Goal: Transaction & Acquisition: Obtain resource

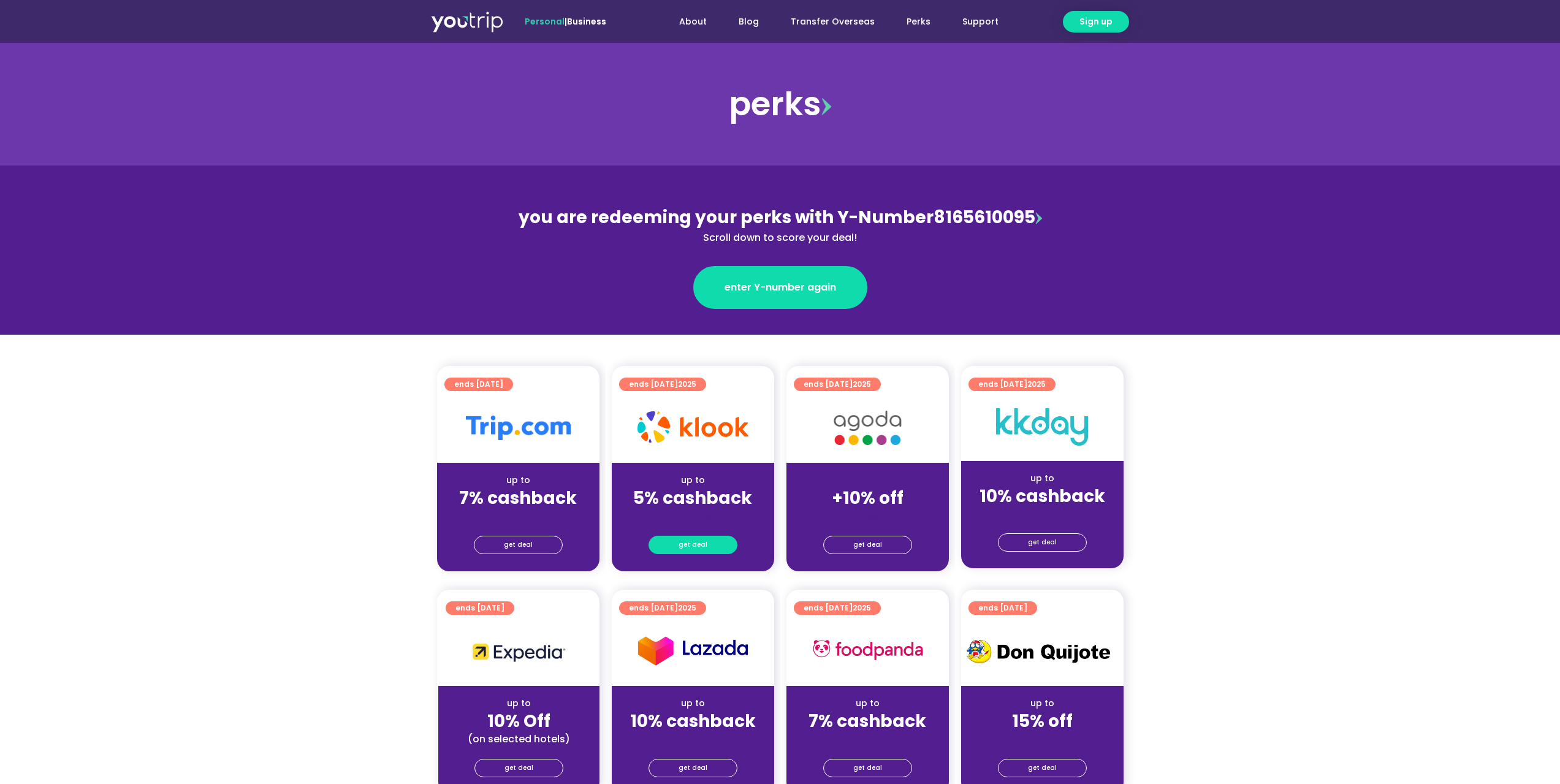
click at [678, 539] on link "get deal" at bounding box center [693, 545] width 89 height 18
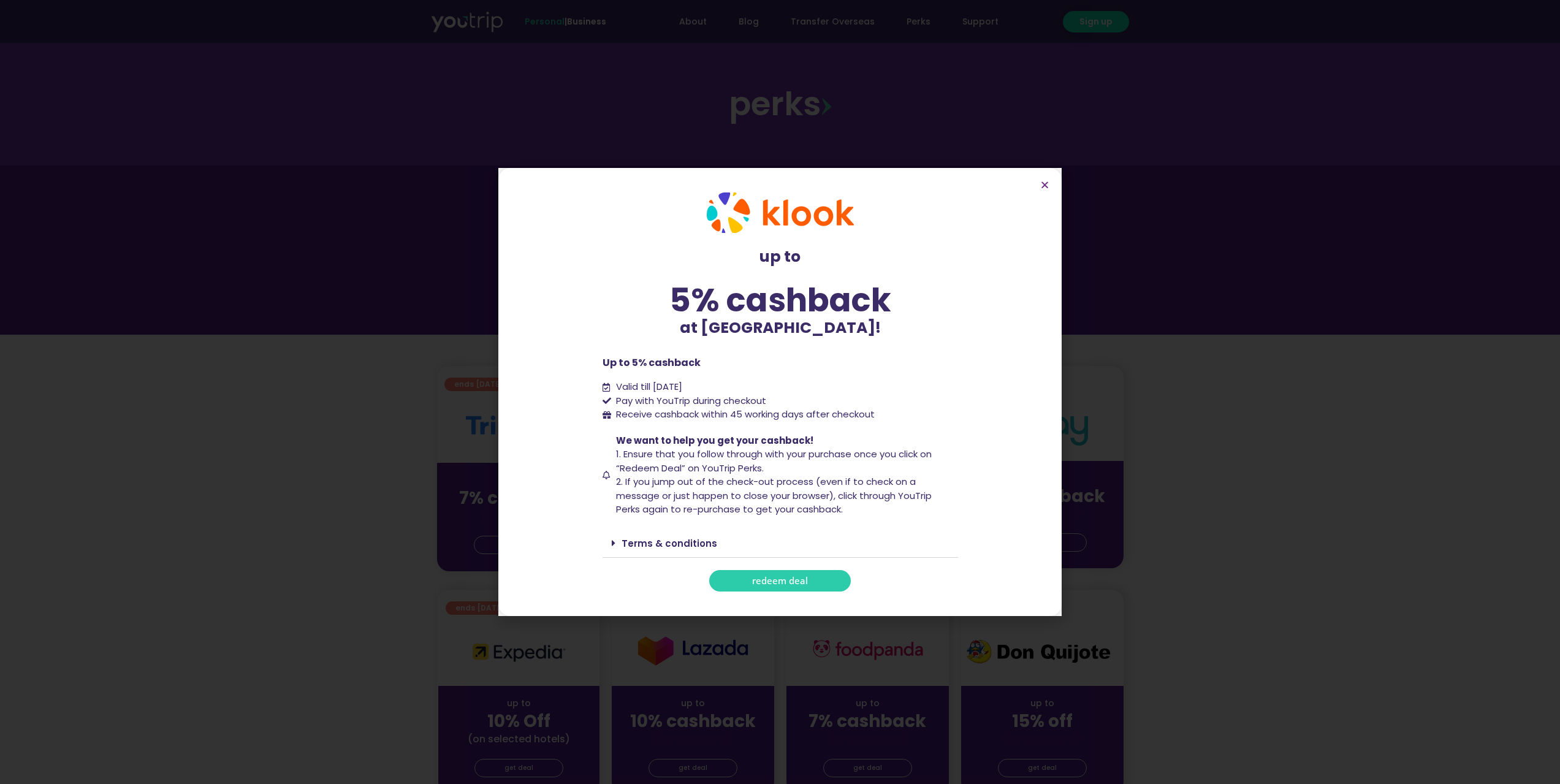
click at [792, 581] on span "redeem deal" at bounding box center [780, 580] width 56 height 9
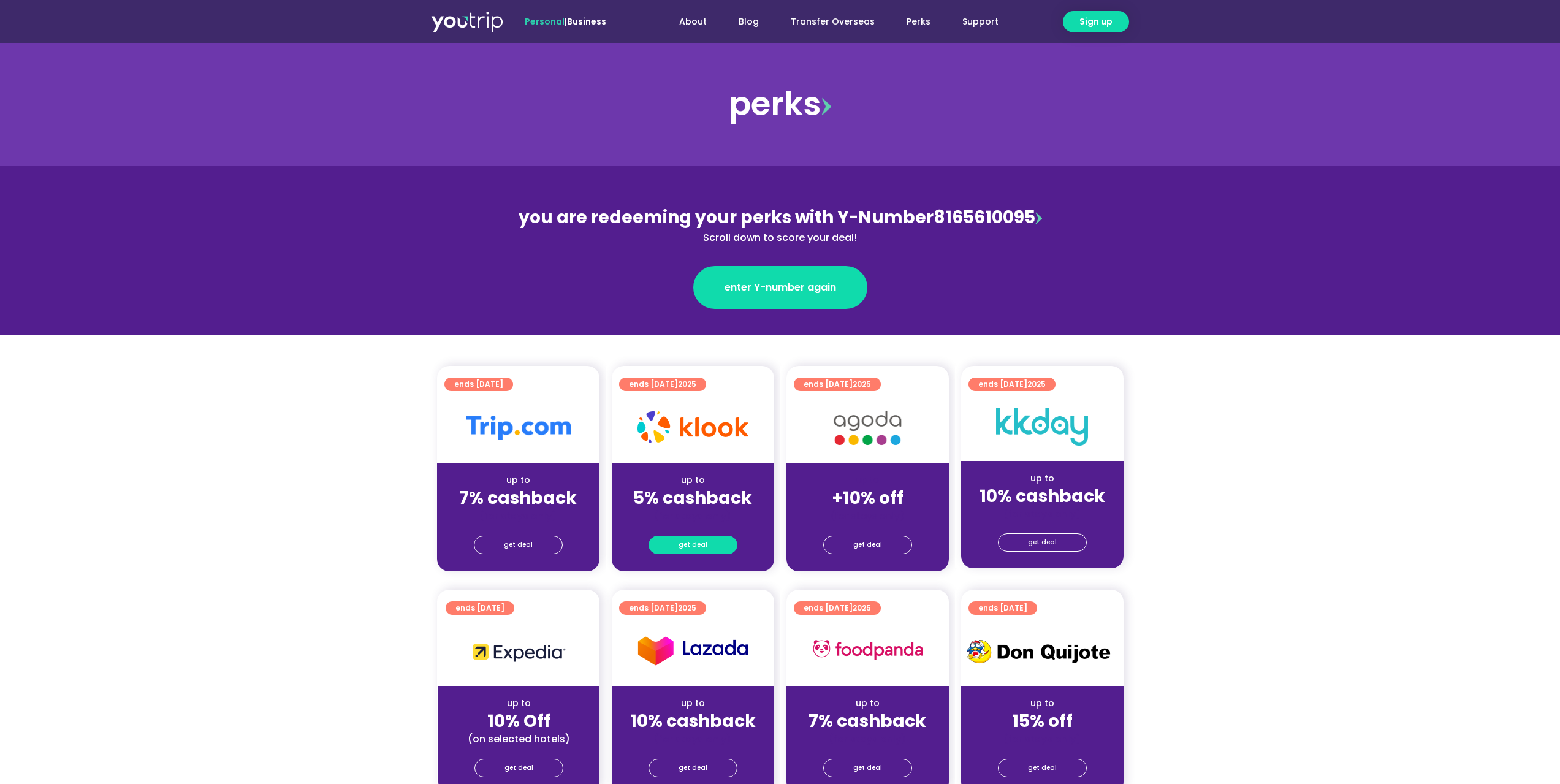
click at [712, 547] on link "get deal" at bounding box center [693, 545] width 89 height 18
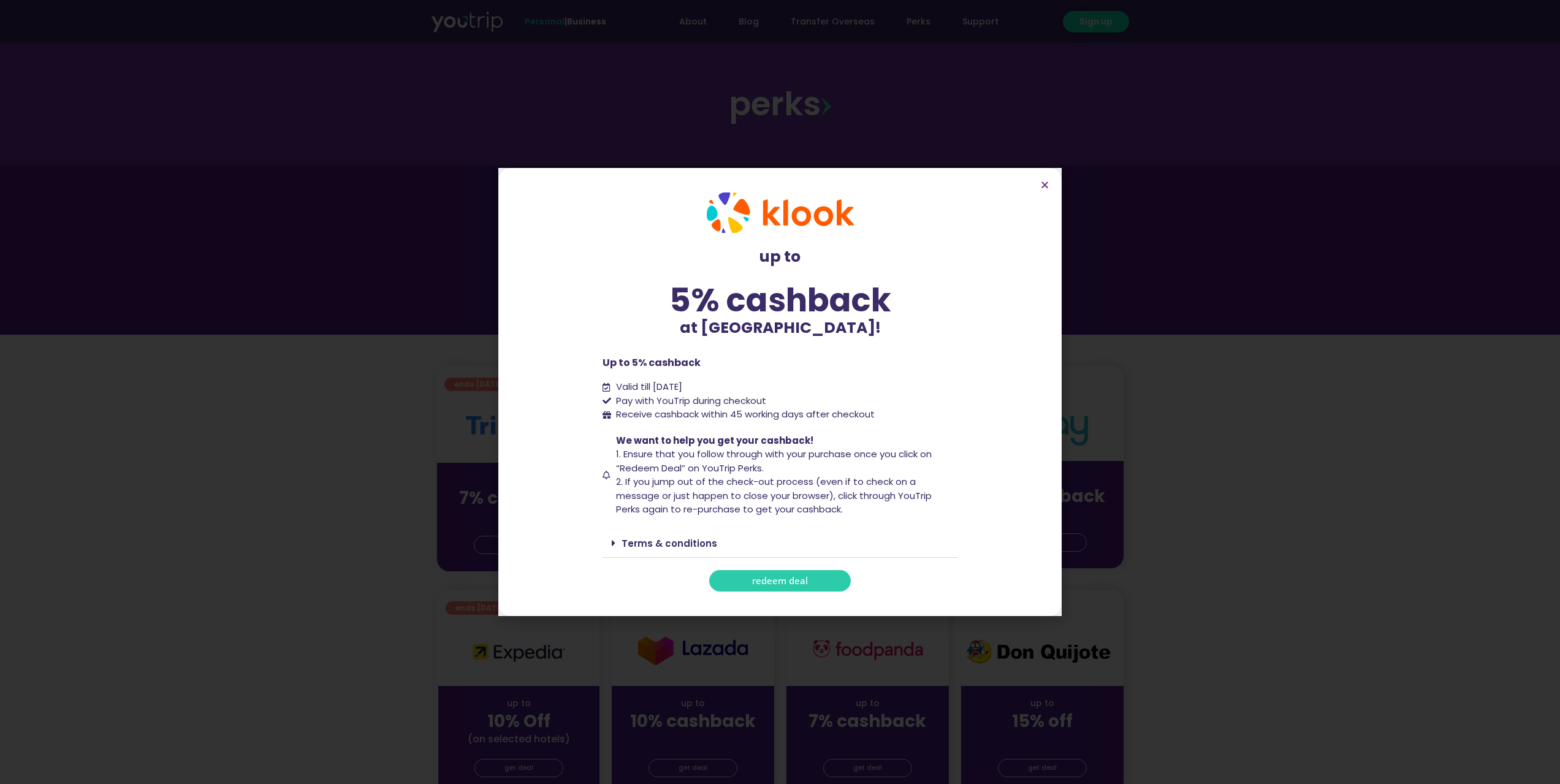
click at [752, 571] on link "redeem deal" at bounding box center [780, 580] width 141 height 22
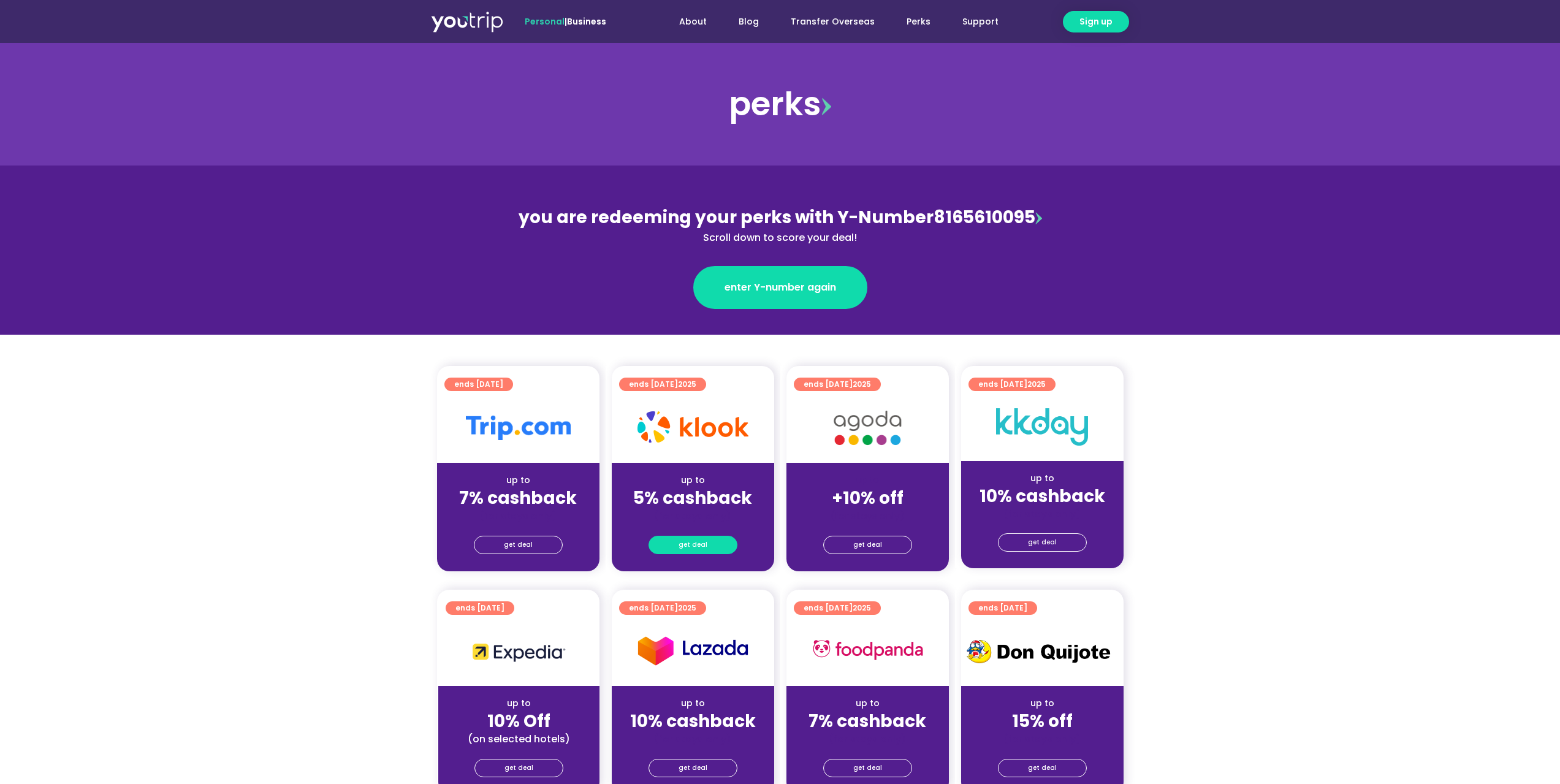
click at [717, 545] on link "get deal" at bounding box center [693, 545] width 89 height 18
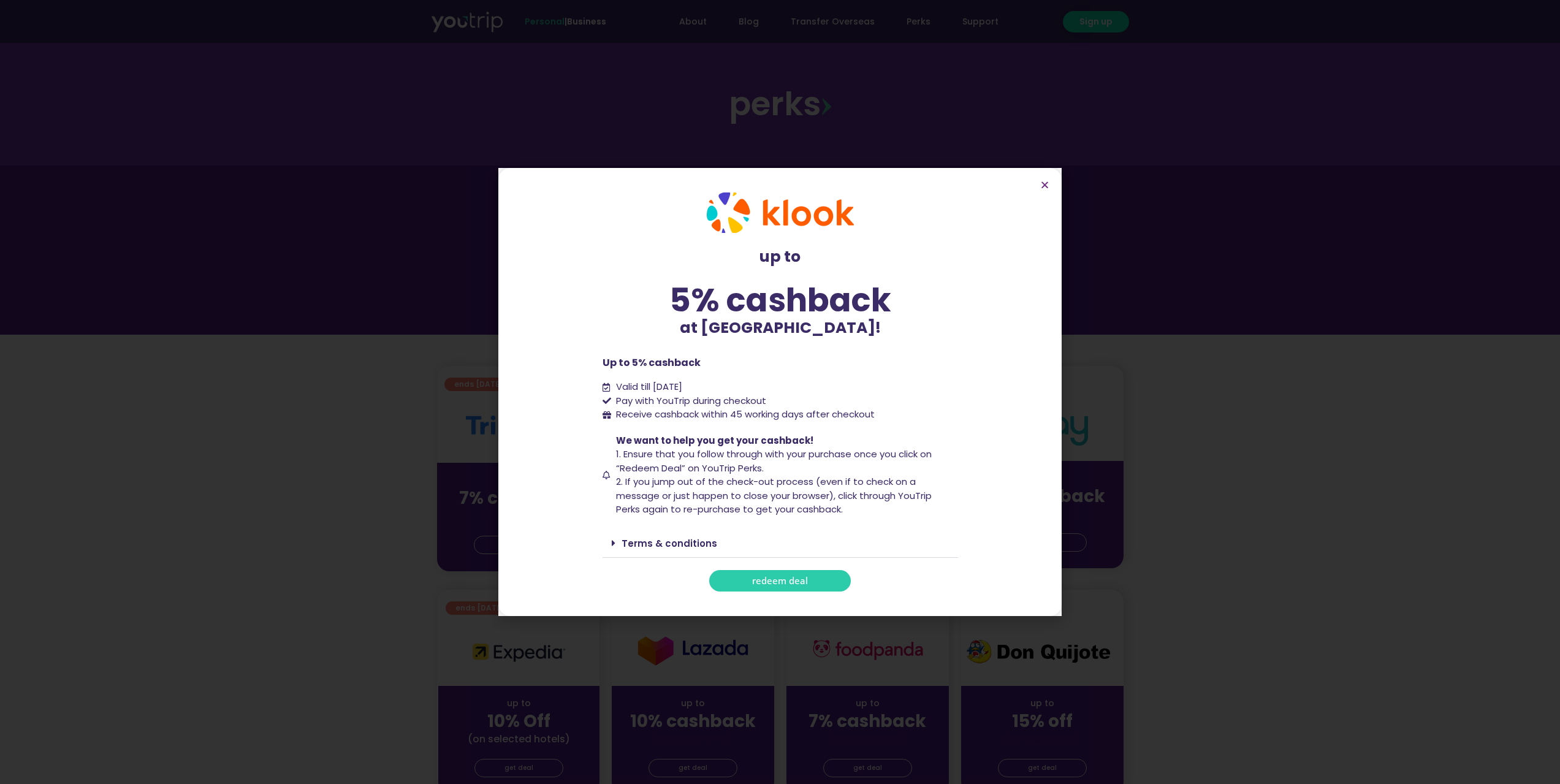
click at [803, 592] on div "up to 5% cashback at Klook! up to 5% cashback at Klook! Up to 5% cashback Valid…" at bounding box center [781, 392] width 368 height 411
click at [805, 585] on span "redeem deal" at bounding box center [780, 580] width 56 height 9
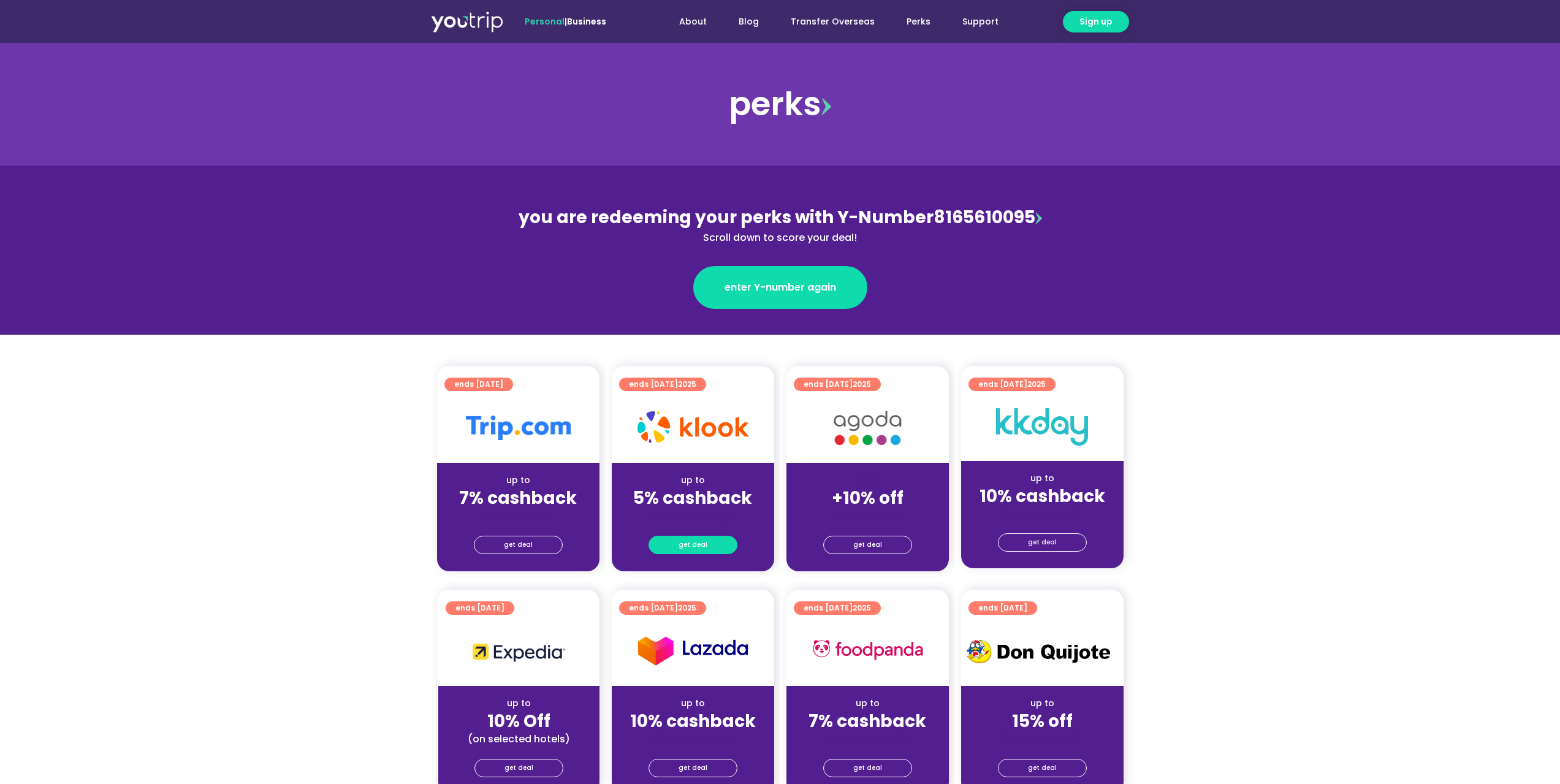
click at [706, 542] on link "get deal" at bounding box center [693, 545] width 89 height 18
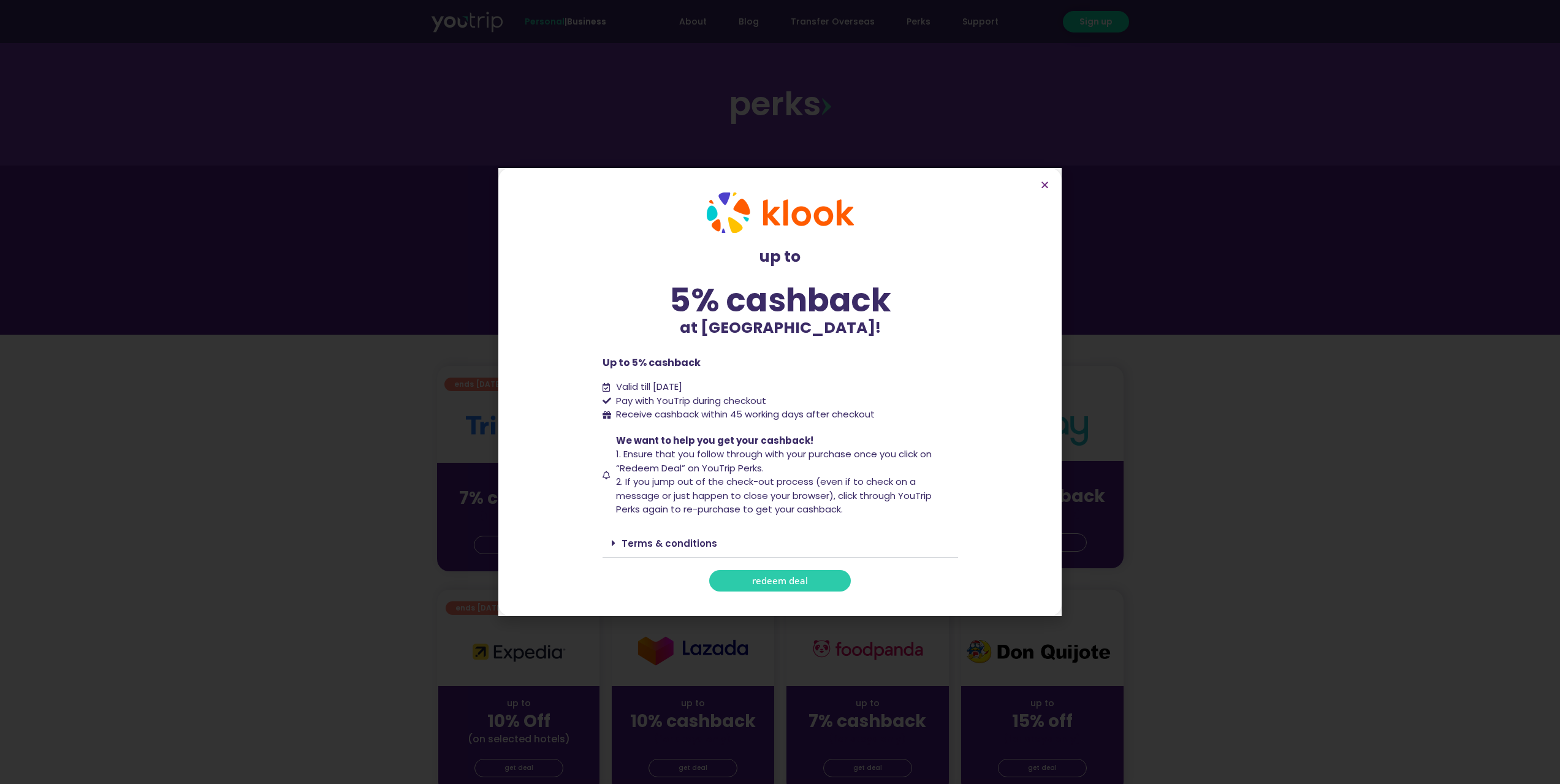
click at [768, 577] on span "redeem deal" at bounding box center [780, 580] width 56 height 9
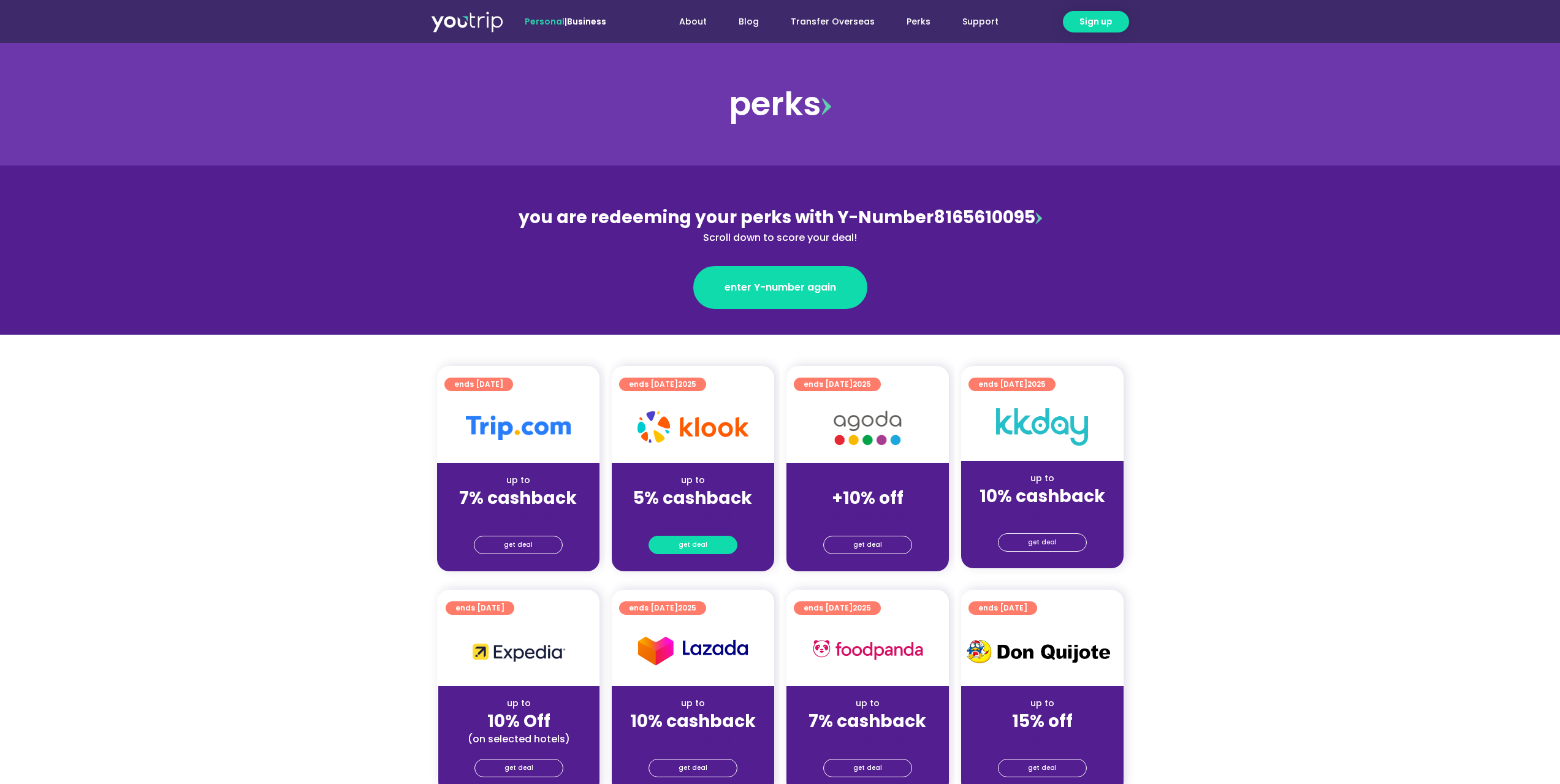
click at [718, 551] on link "get deal" at bounding box center [693, 545] width 89 height 18
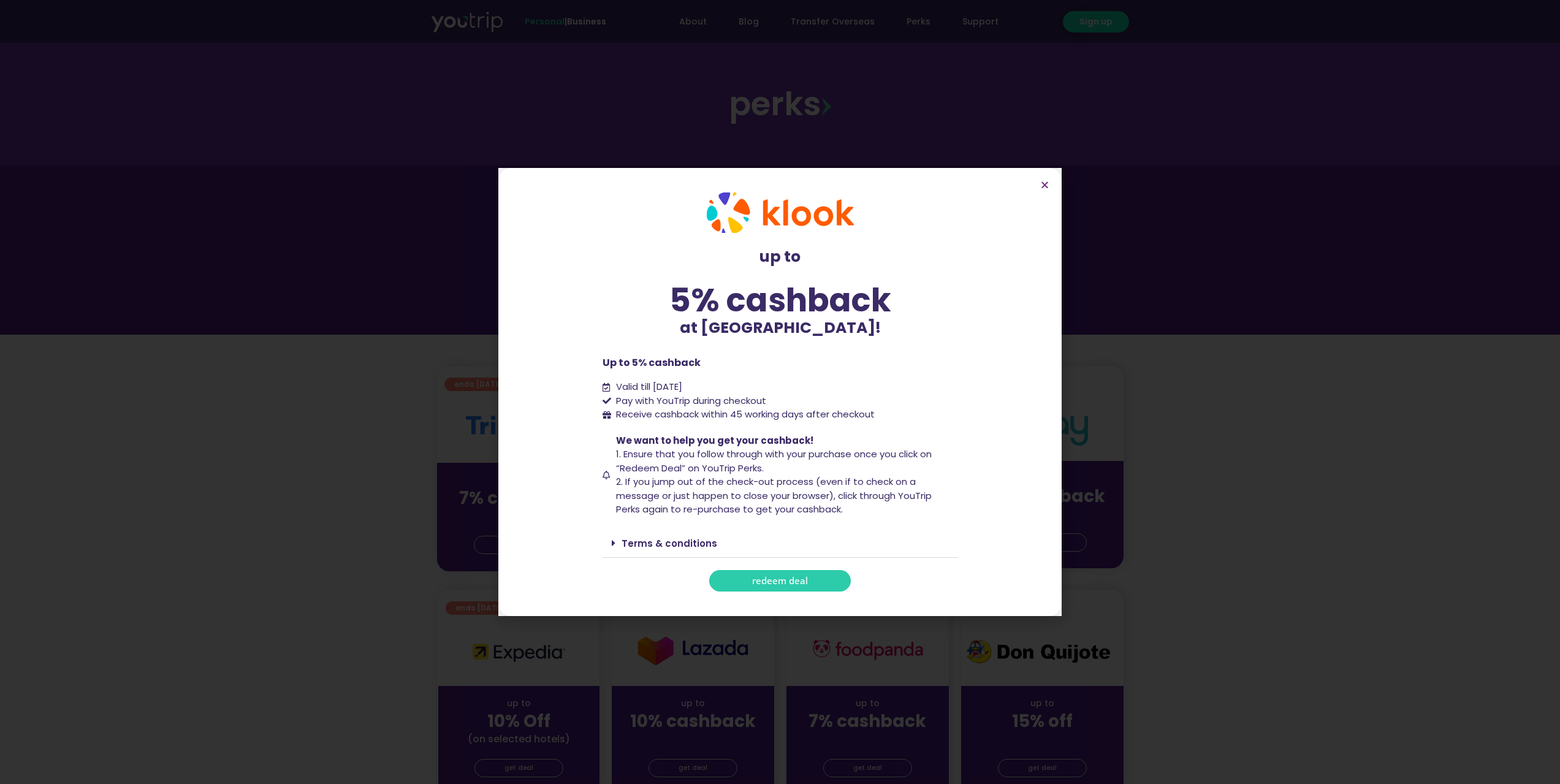
click at [808, 583] on link "redeem deal" at bounding box center [780, 580] width 141 height 22
